Goal: Information Seeking & Learning: Learn about a topic

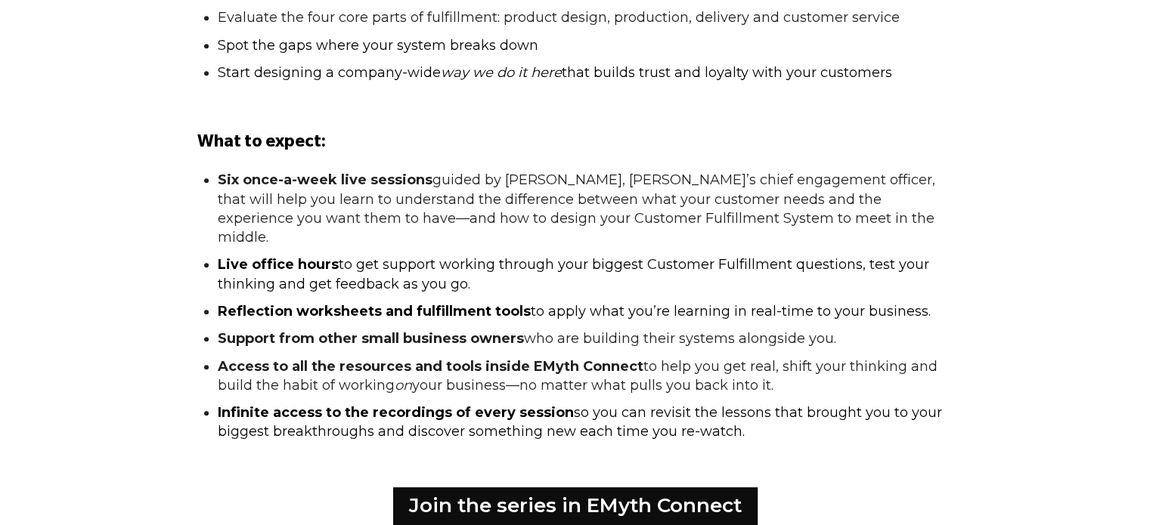
scroll to position [1436, 0]
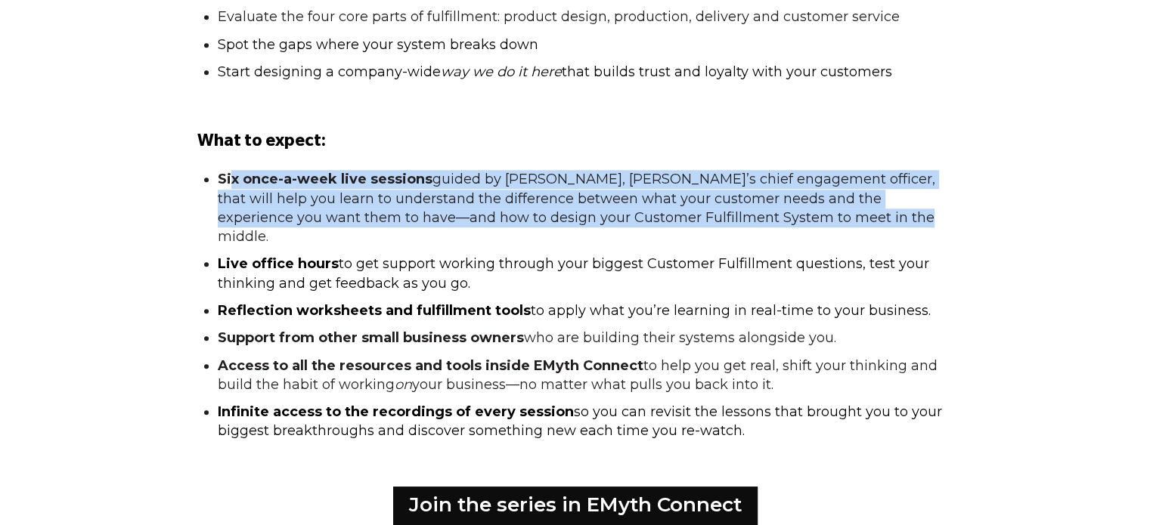
drag, startPoint x: 231, startPoint y: 180, endPoint x: 908, endPoint y: 211, distance: 677.2
click at [908, 211] on li "Six once-a-week live sessions guided by [PERSON_NAME], [PERSON_NAME]’s chief en…" at bounding box center [581, 208] width 727 height 76
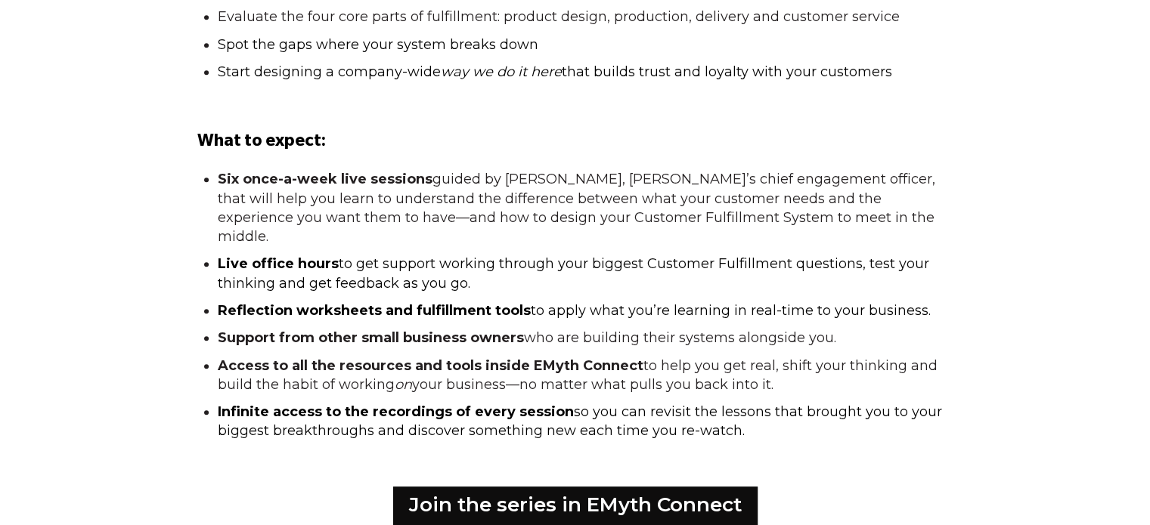
click at [454, 255] on span "to get support working through your biggest Customer Fulfillment questions, tes…" at bounding box center [573, 273] width 711 height 36
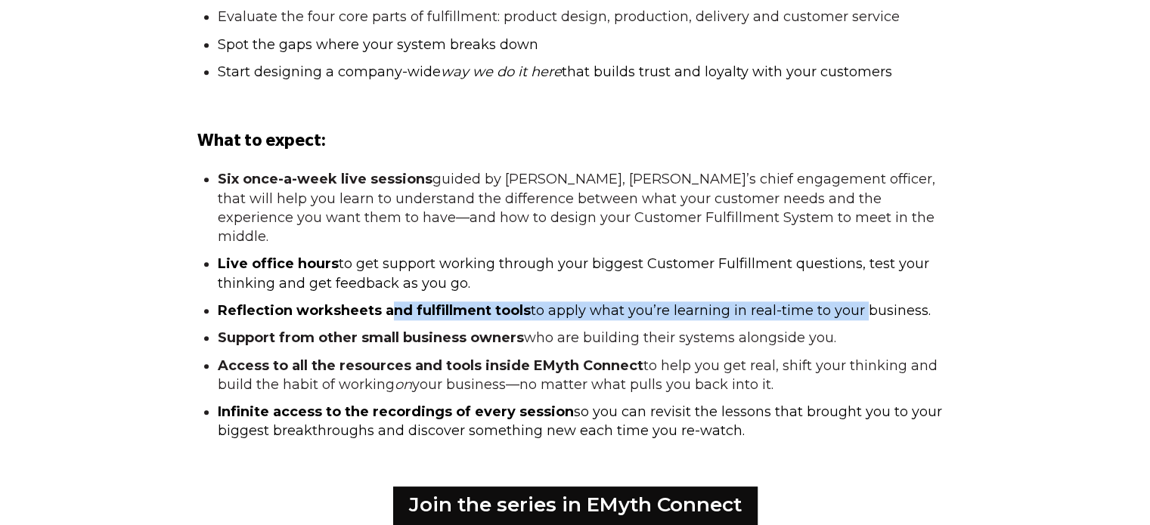
drag, startPoint x: 390, startPoint y: 289, endPoint x: 859, endPoint y: 299, distance: 469.5
click at [859, 302] on span "Reflection worksheets and fulfillment tools to apply what you’re learning in re…" at bounding box center [574, 310] width 713 height 17
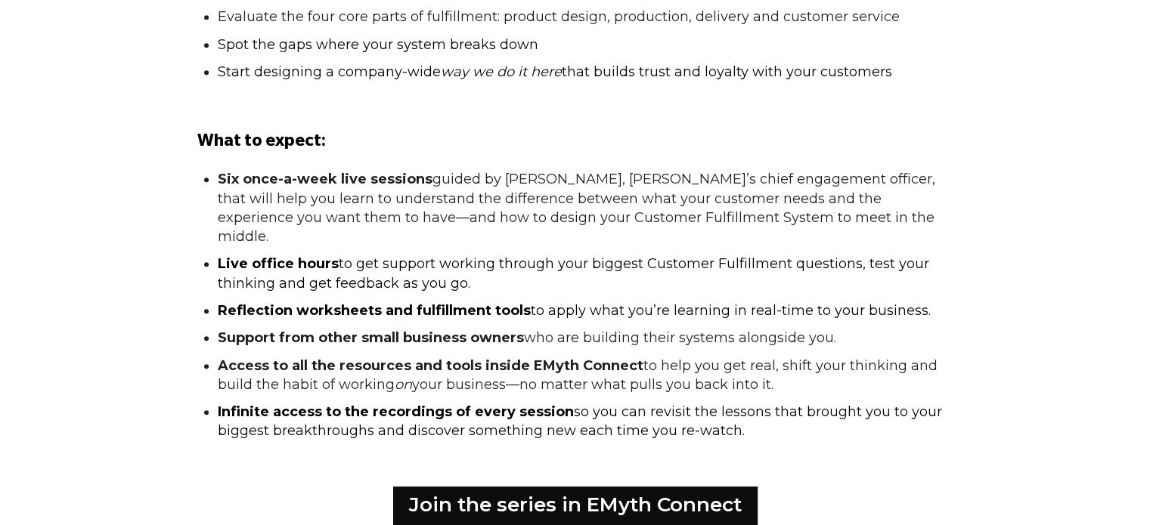
click at [390, 358] on strong "Access to all the resources and tools inside EMyth Connect" at bounding box center [431, 366] width 426 height 17
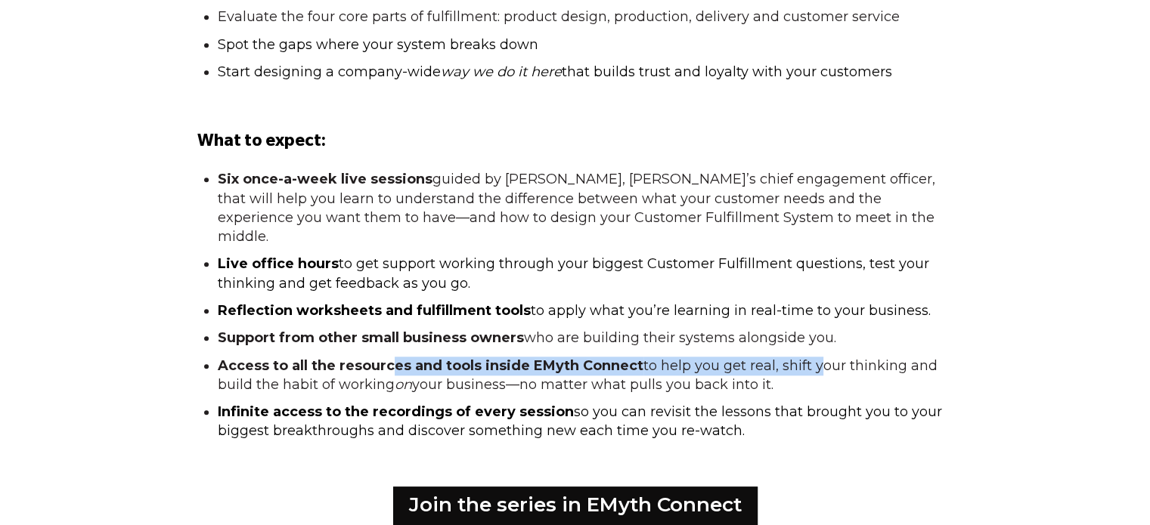
drag, startPoint x: 389, startPoint y: 333, endPoint x: 817, endPoint y: 345, distance: 428.0
click at [817, 345] on ul "Six once-a-week live sessions guided by Jayne Speich, EMyth’s chief engagement …" at bounding box center [575, 305] width 756 height 271
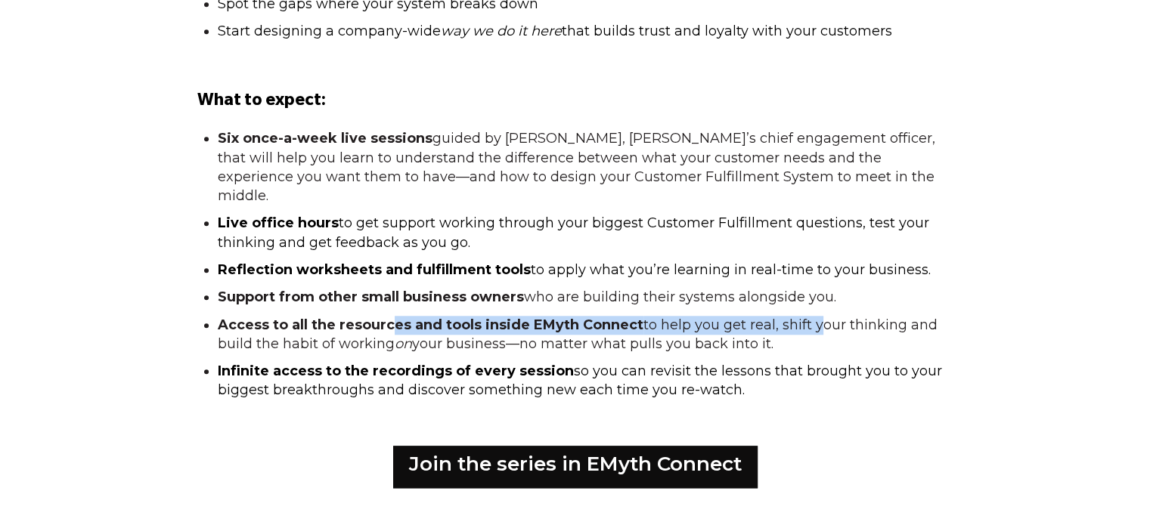
scroll to position [1512, 0]
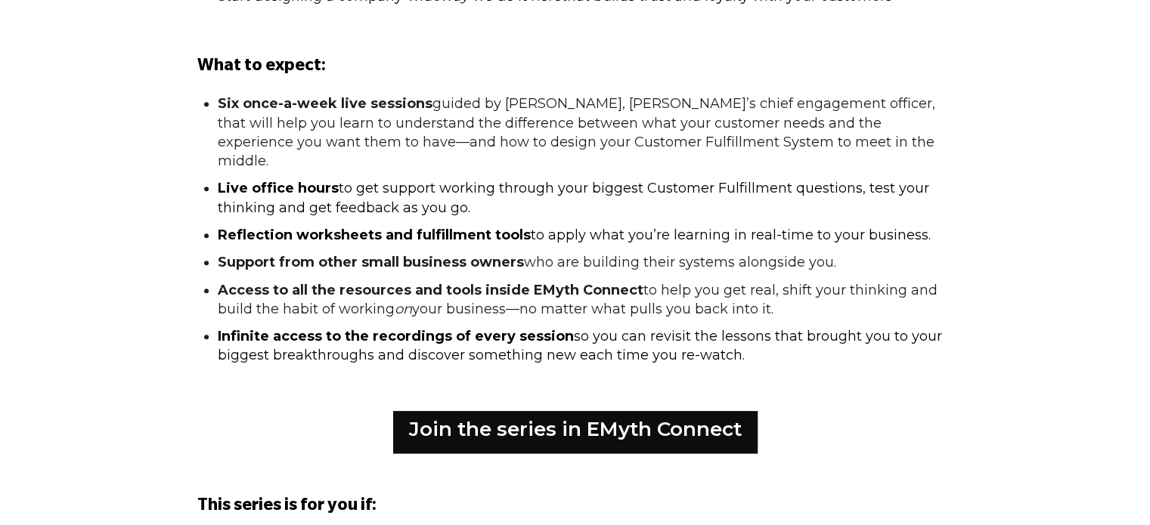
click at [351, 328] on span "Infinite access to the recordings of every session" at bounding box center [396, 336] width 356 height 17
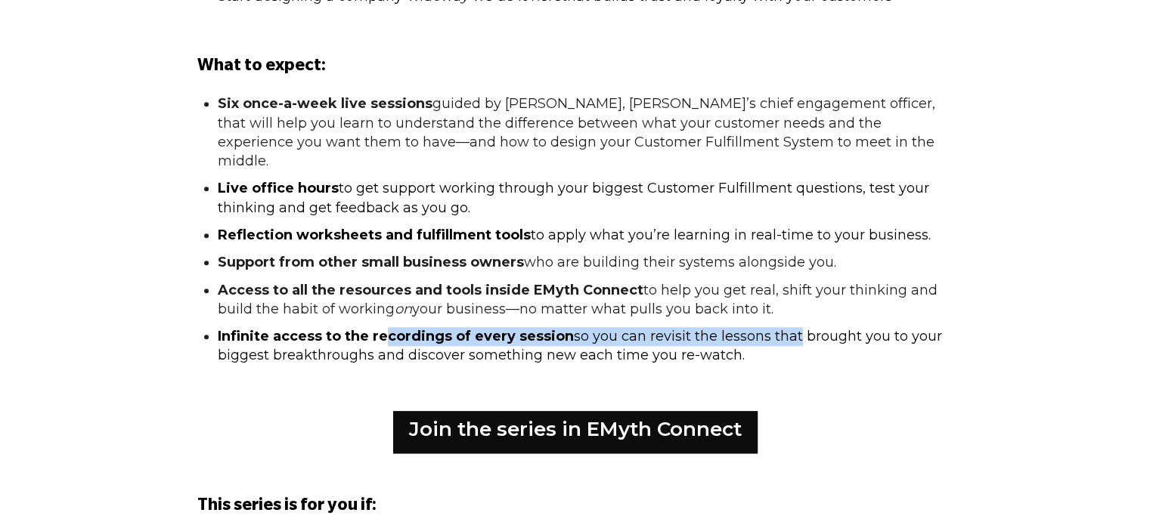
drag, startPoint x: 381, startPoint y: 317, endPoint x: 790, endPoint y: 326, distance: 409.0
click at [789, 328] on span "Infinite access to the recordings of every session so you can revisit the lesso…" at bounding box center [580, 346] width 724 height 36
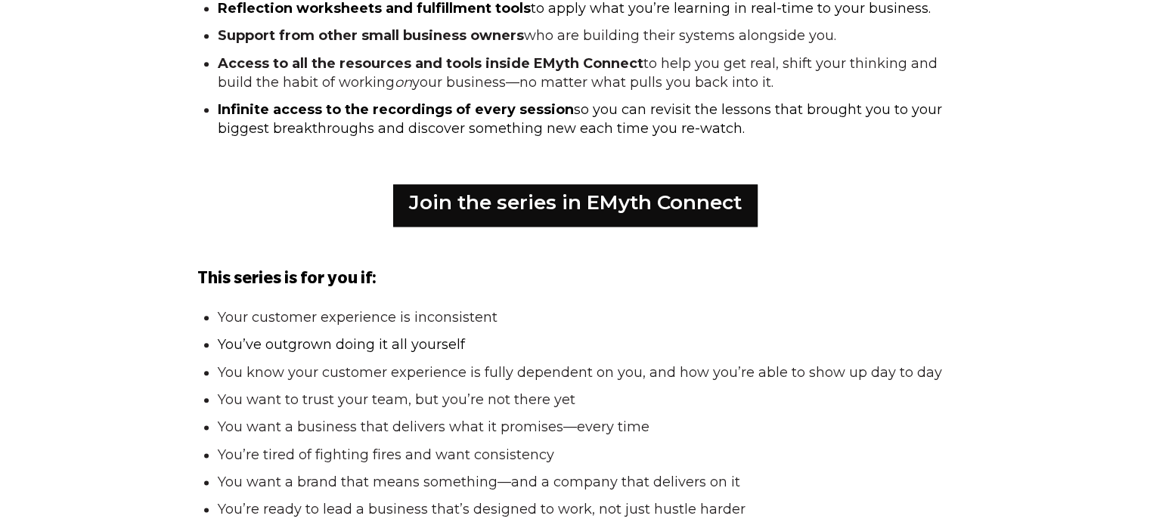
click at [379, 336] on span "You’ve outgrown doing it all yourself" at bounding box center [341, 344] width 247 height 17
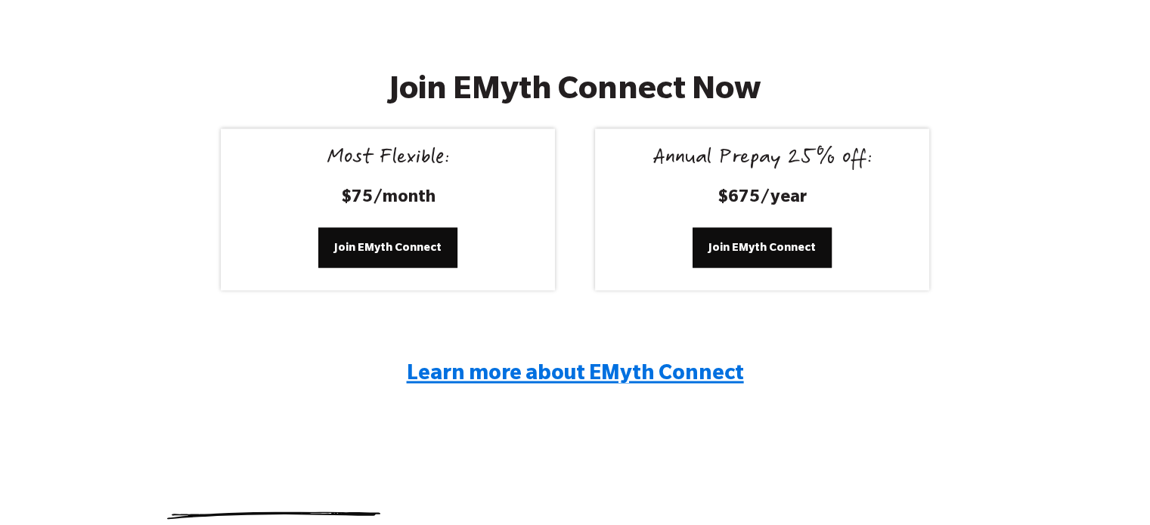
scroll to position [2346, 0]
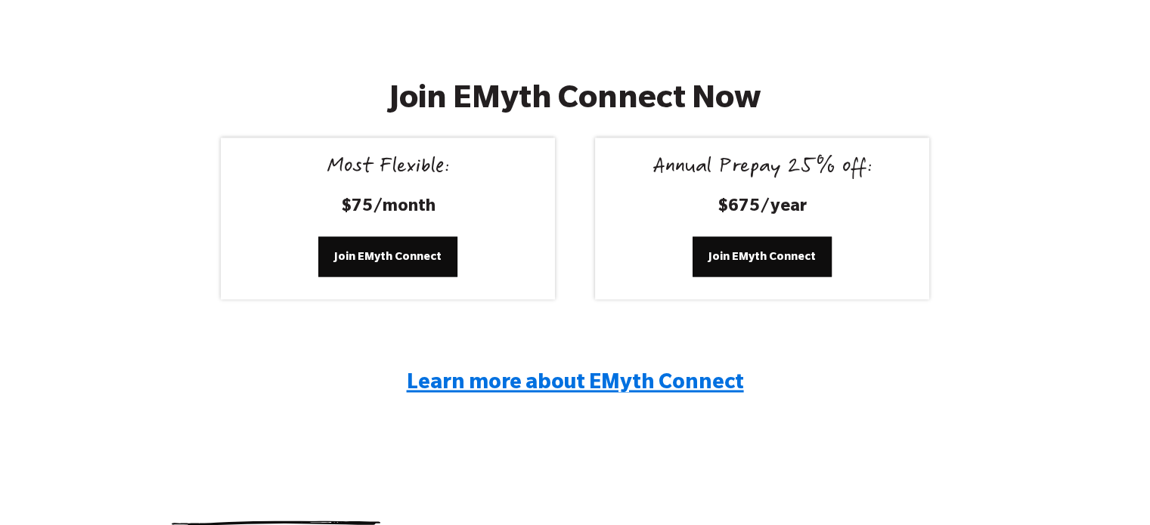
click at [651, 373] on span "Learn more about EMyth Connect" at bounding box center [575, 384] width 337 height 23
